Goal: Information Seeking & Learning: Check status

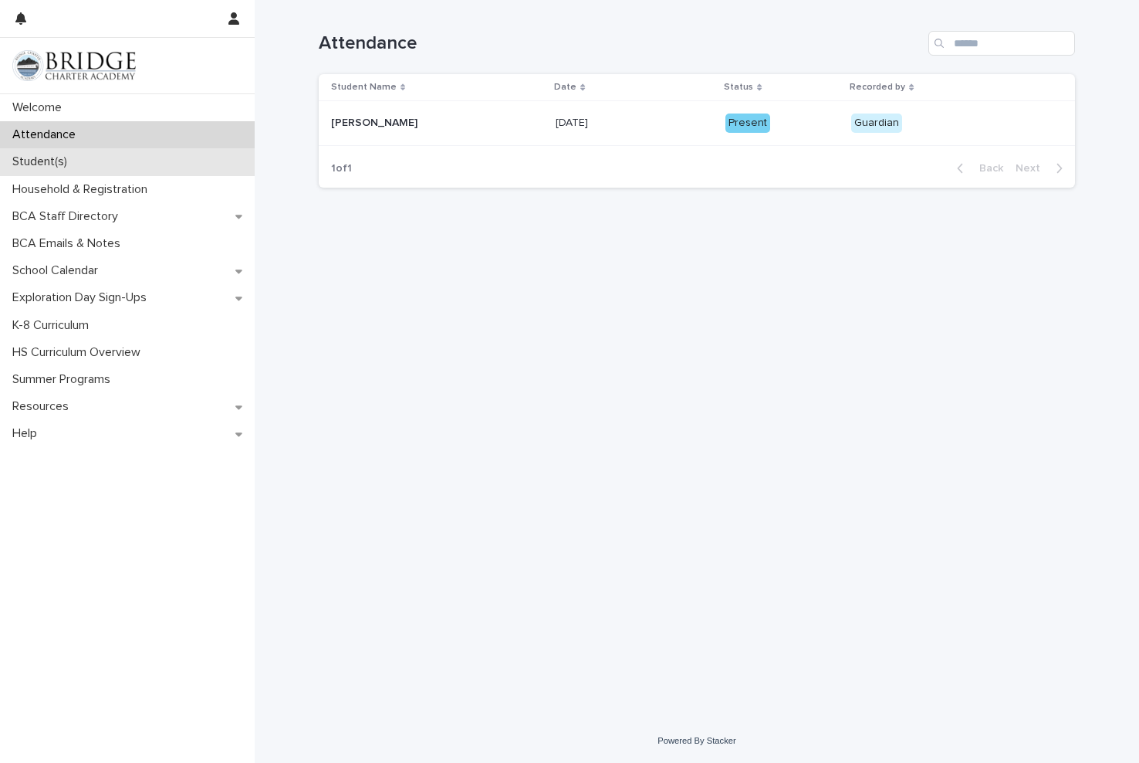
click at [88, 158] on div "Student(s)" at bounding box center [127, 161] width 255 height 27
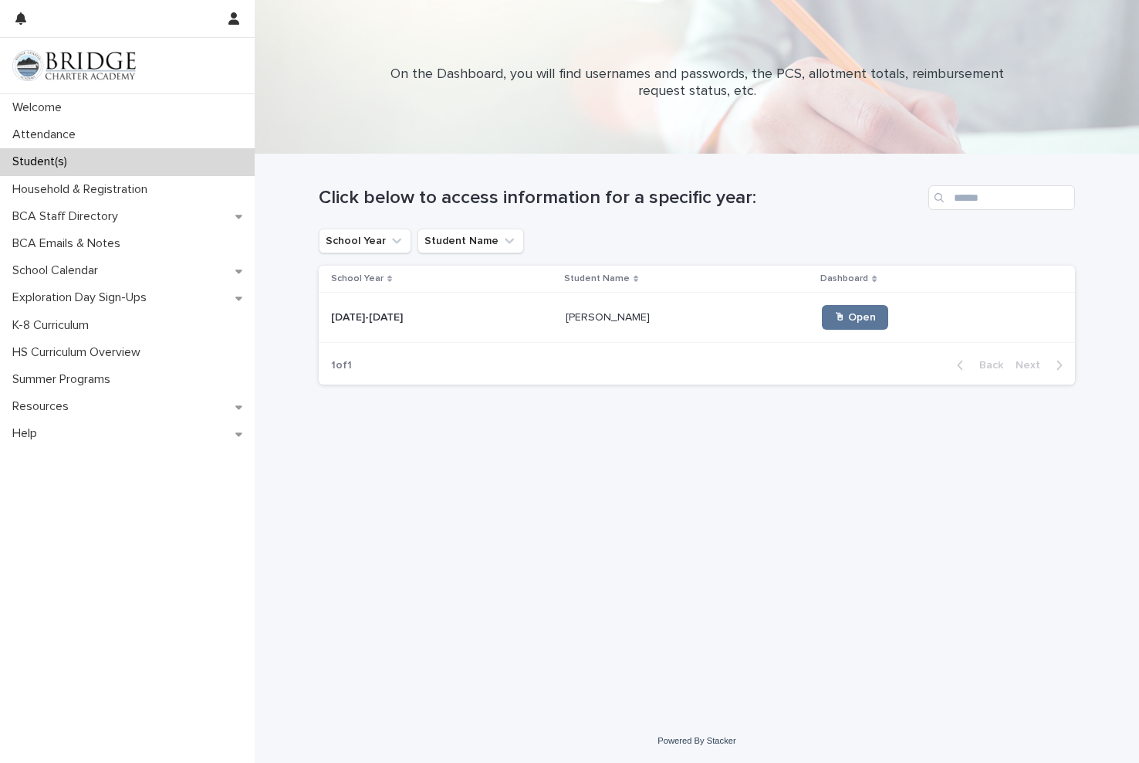
click at [580, 278] on p "Student Name" at bounding box center [597, 278] width 66 height 17
click at [597, 344] on div "School Year Student Name Dashboard [DATE]-[DATE] [DATE]-[DATE] Will Gross Will …" at bounding box center [697, 306] width 756 height 80
click at [594, 330] on div "[PERSON_NAME] [PERSON_NAME]" at bounding box center [688, 317] width 245 height 25
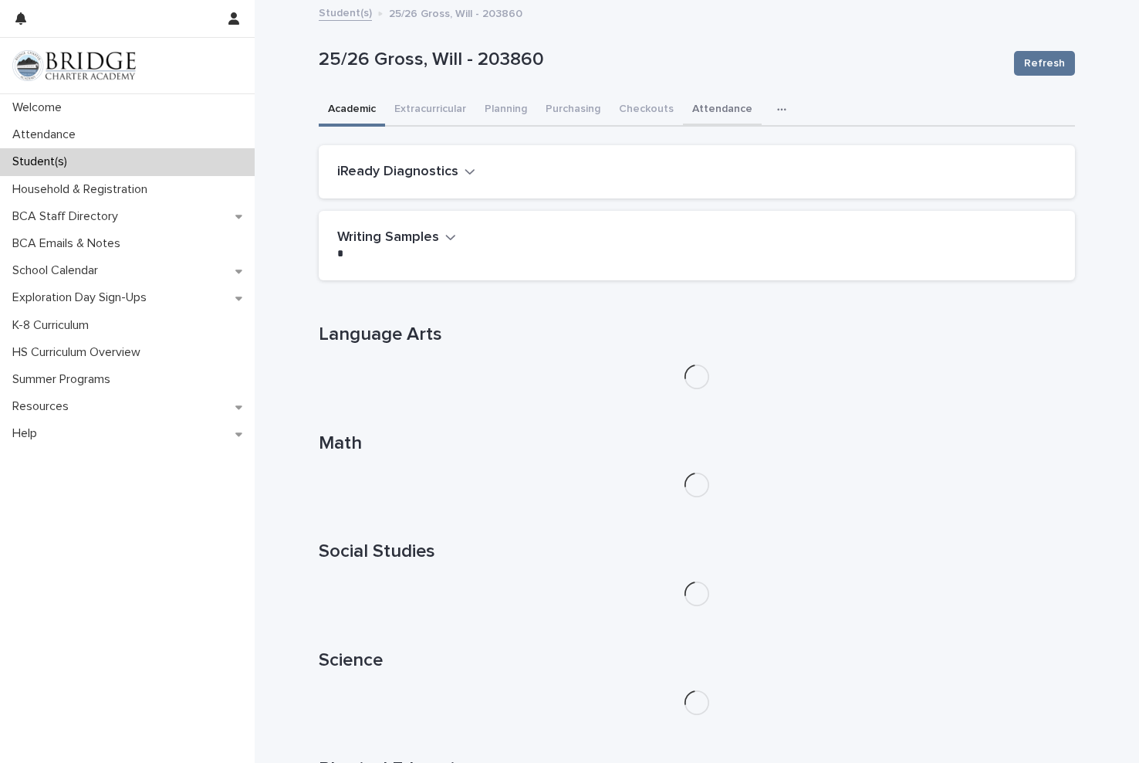
click at [697, 112] on button "Attendance" at bounding box center [722, 110] width 79 height 32
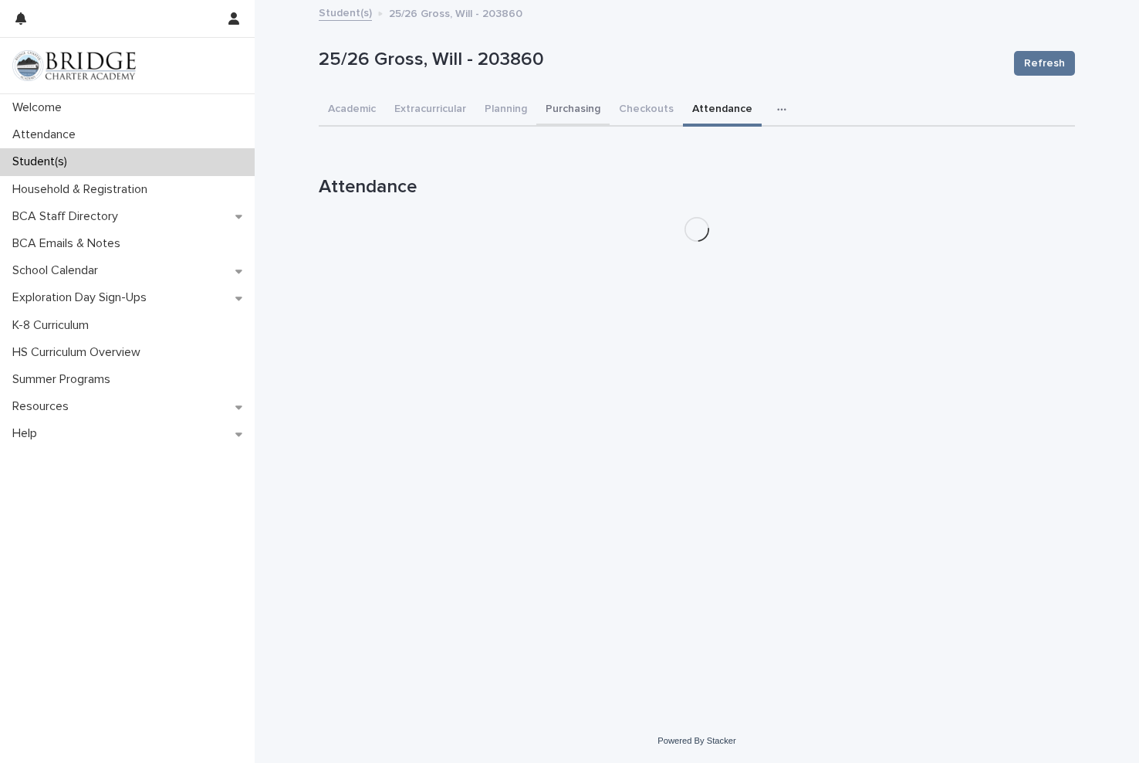
click at [578, 113] on button "Purchasing" at bounding box center [572, 110] width 73 height 32
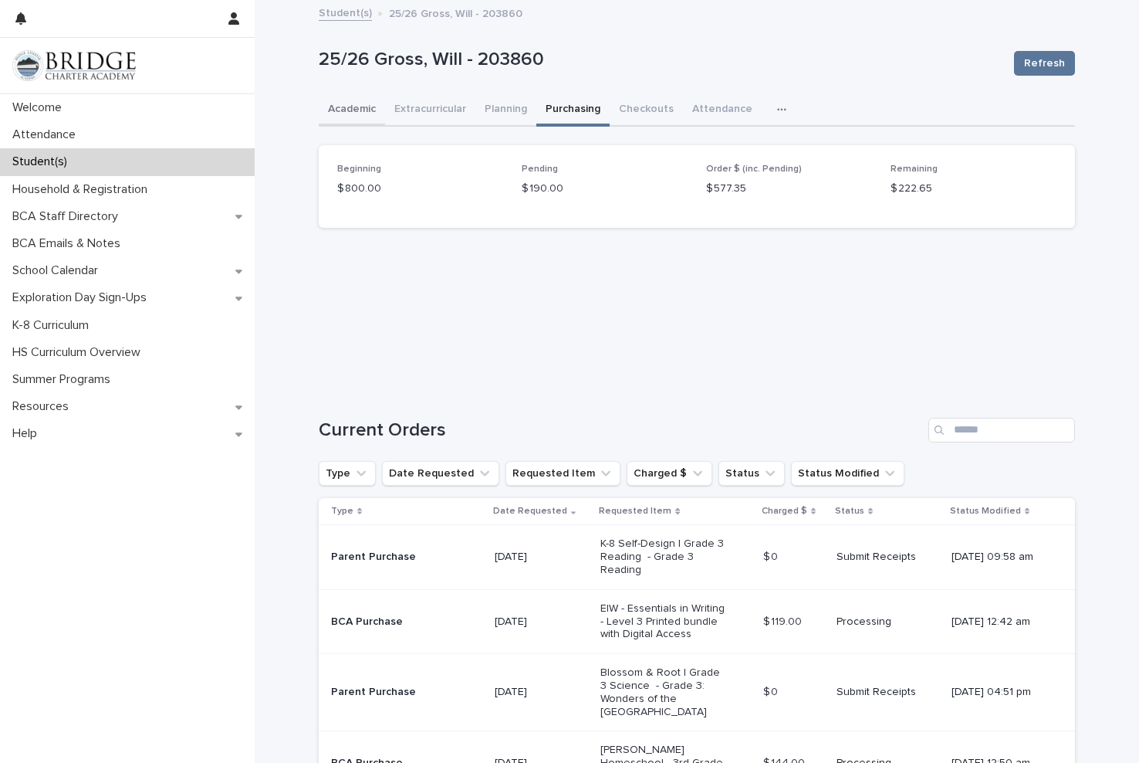
click at [352, 105] on button "Academic" at bounding box center [352, 110] width 66 height 32
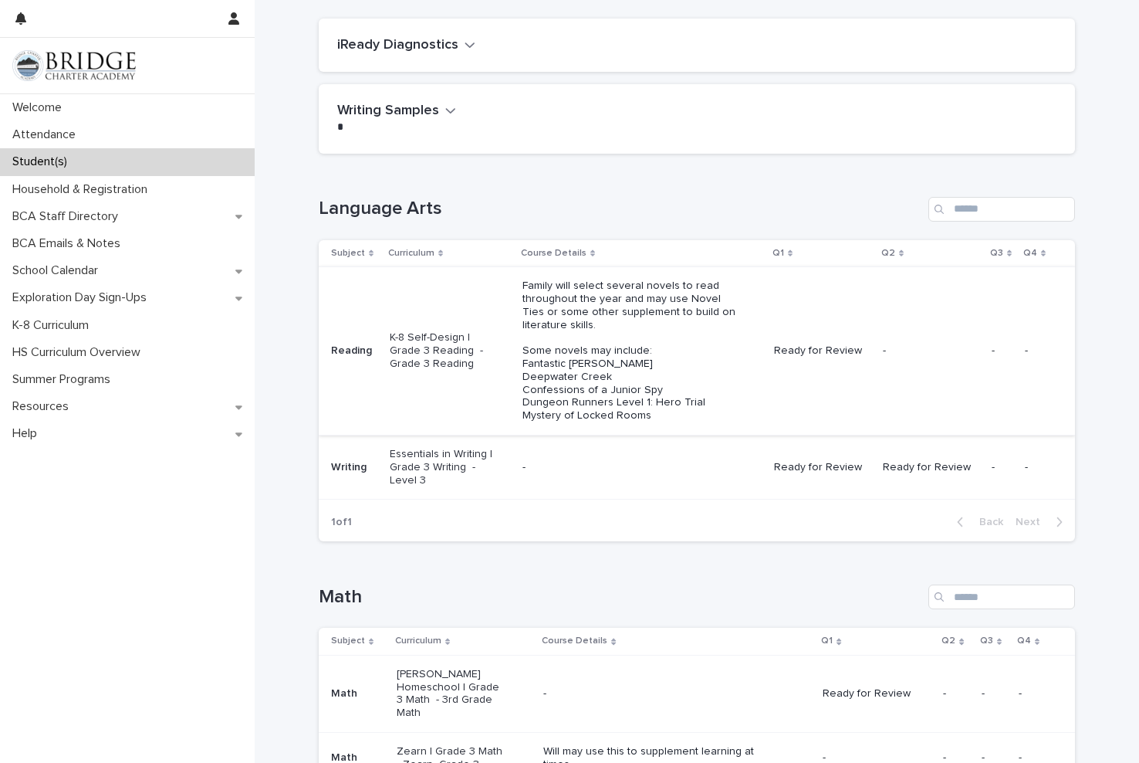
scroll to position [154, 0]
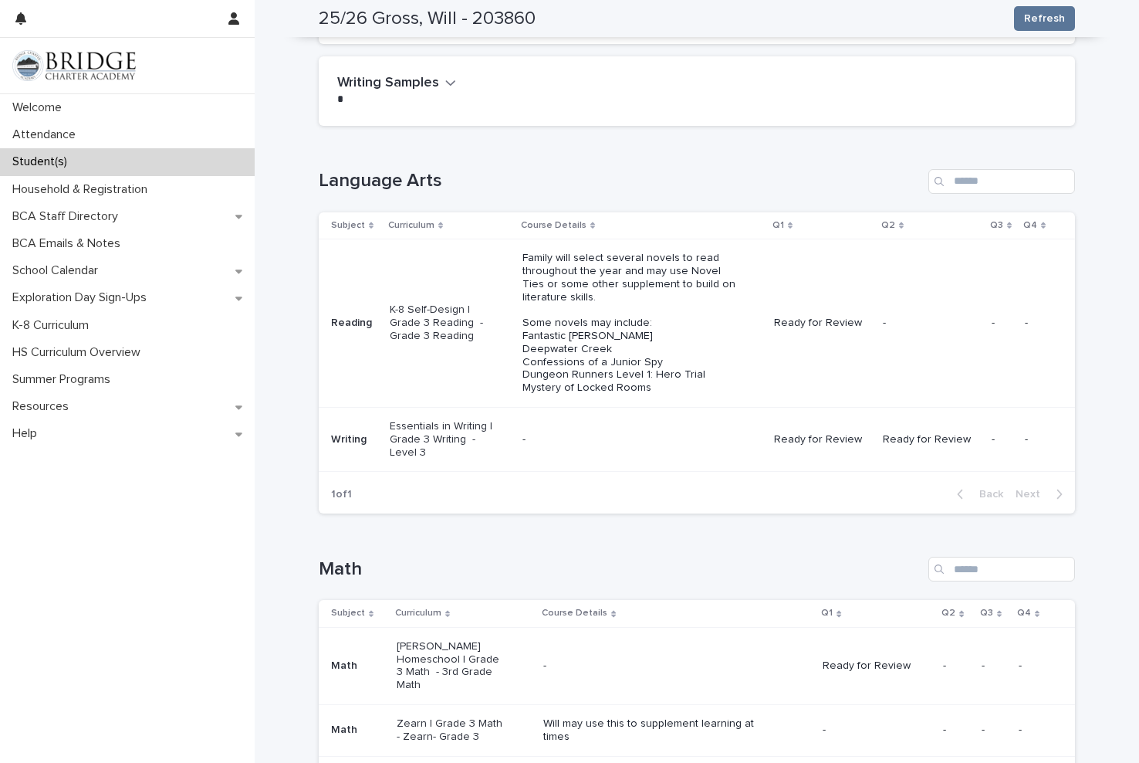
click at [832, 328] on p "Ready for Review" at bounding box center [822, 322] width 96 height 13
